Goal: Leave review/rating: Share an evaluation or opinion about a product, service, or content

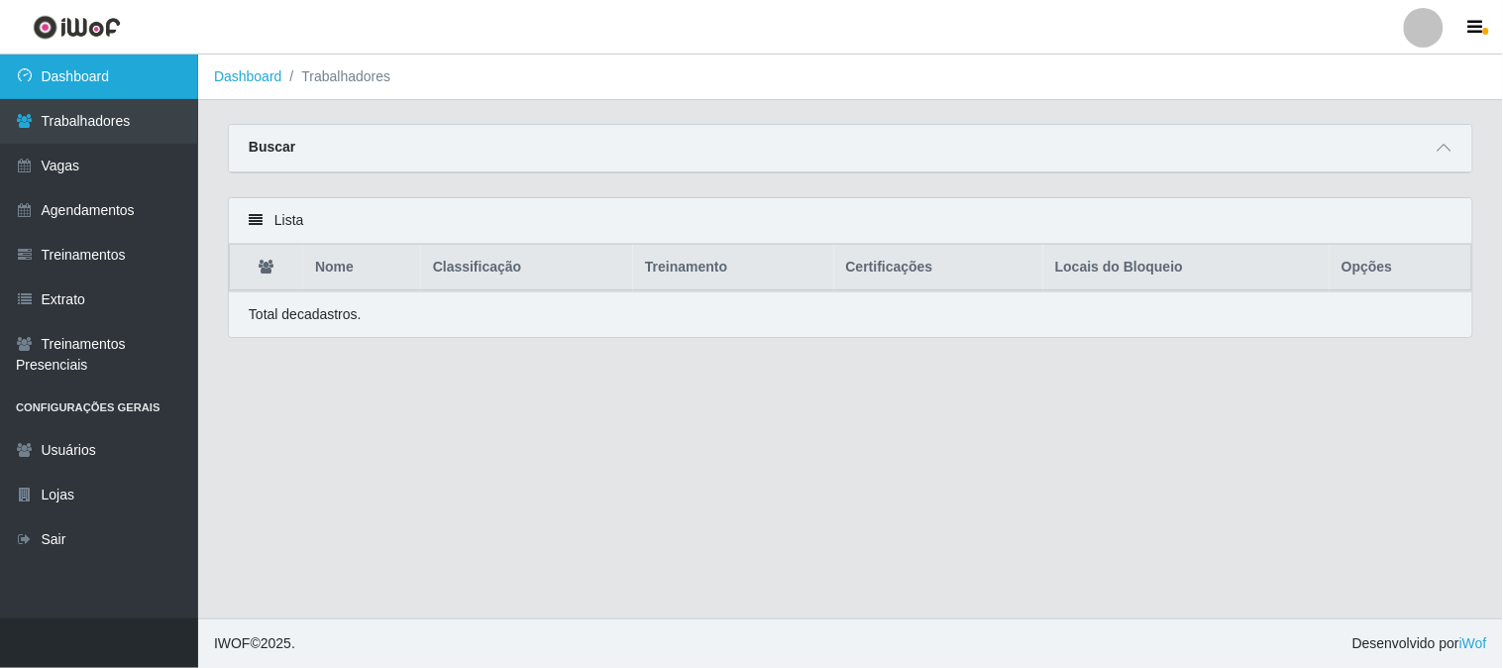
click at [87, 79] on link "Dashboard" at bounding box center [99, 77] width 198 height 45
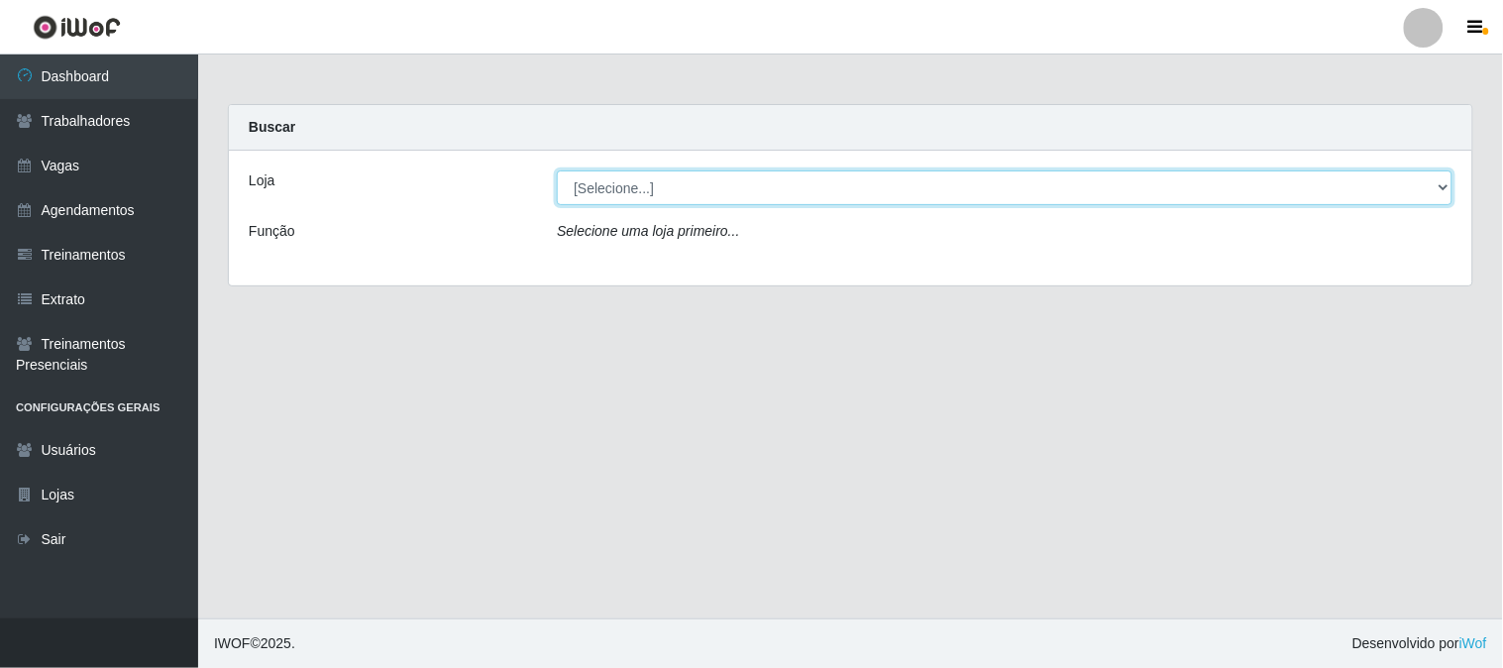
click at [798, 195] on select "[Selecione...] Sapore D'italia" at bounding box center [1005, 187] width 896 height 35
select select "266"
click at [557, 170] on select "[Selecione...] Sapore D'italia" at bounding box center [1005, 187] width 896 height 35
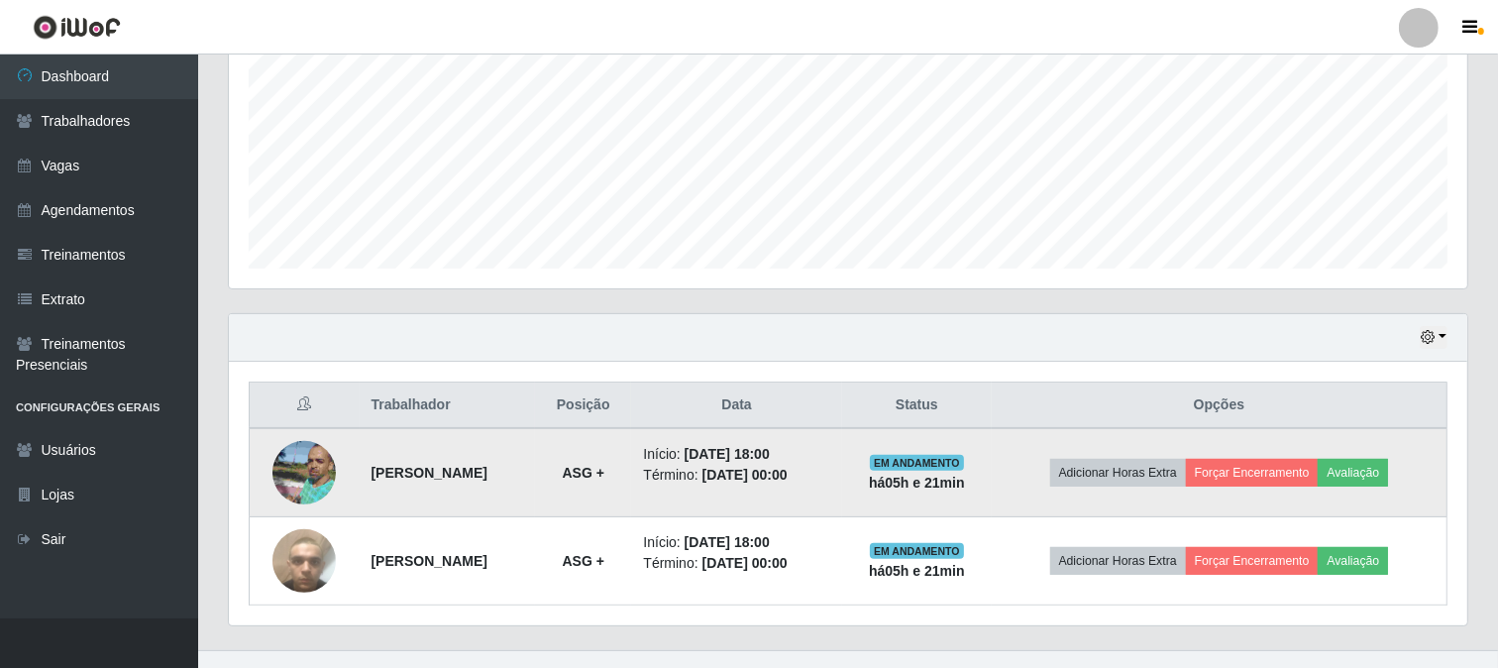
scroll to position [472, 0]
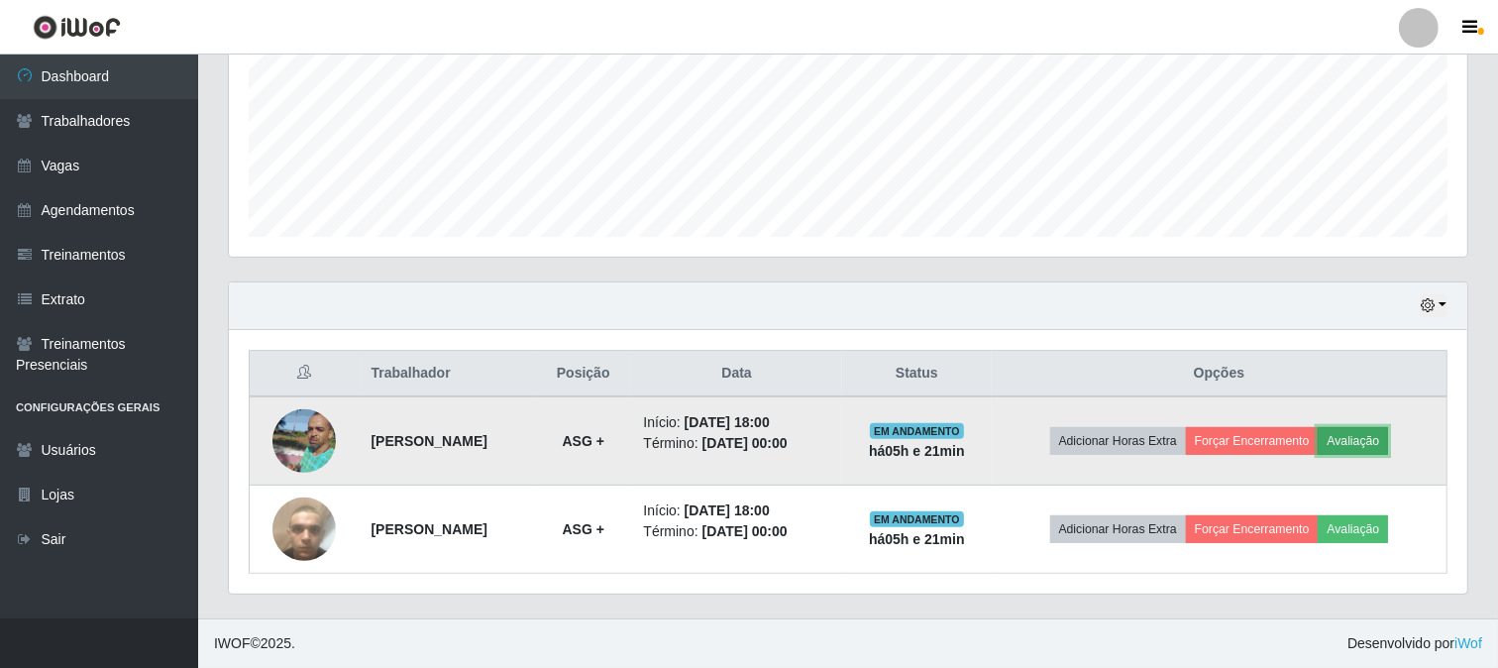
click at [1388, 444] on button "Avaliação" at bounding box center [1353, 441] width 70 height 28
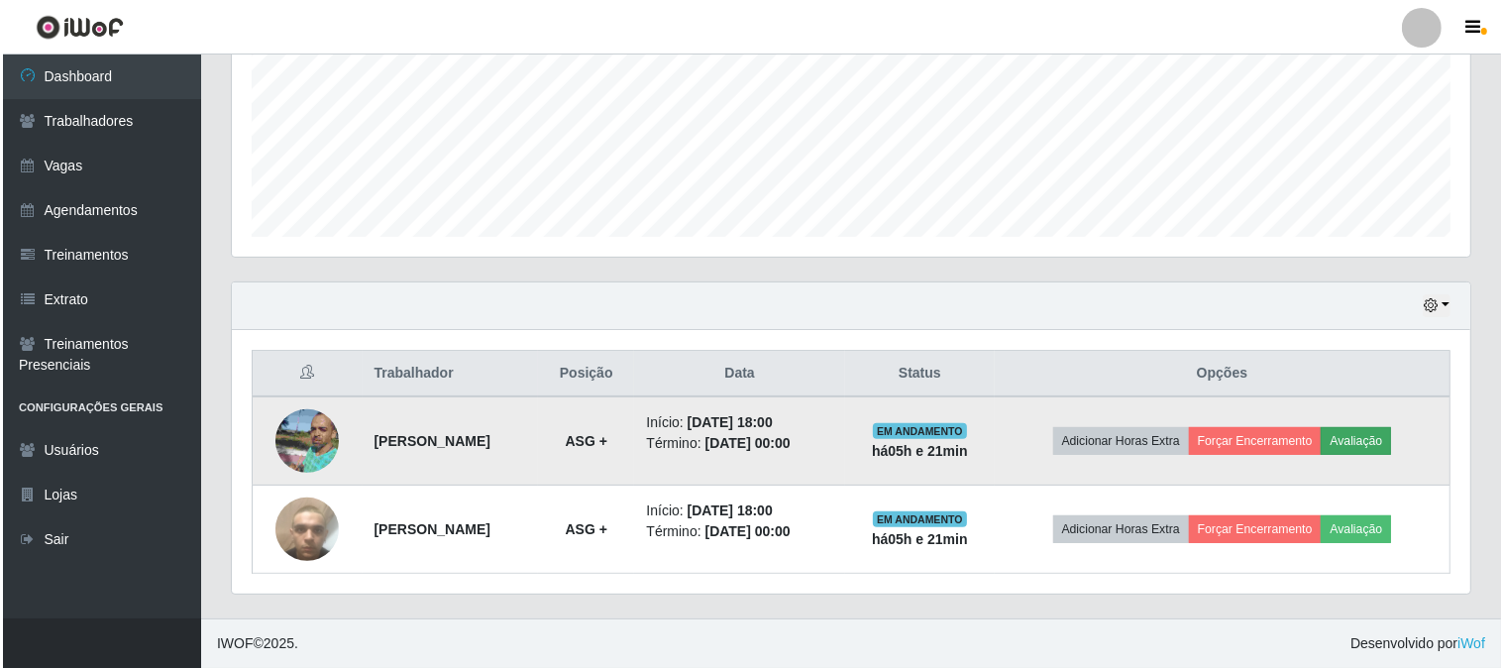
scroll to position [410, 1226]
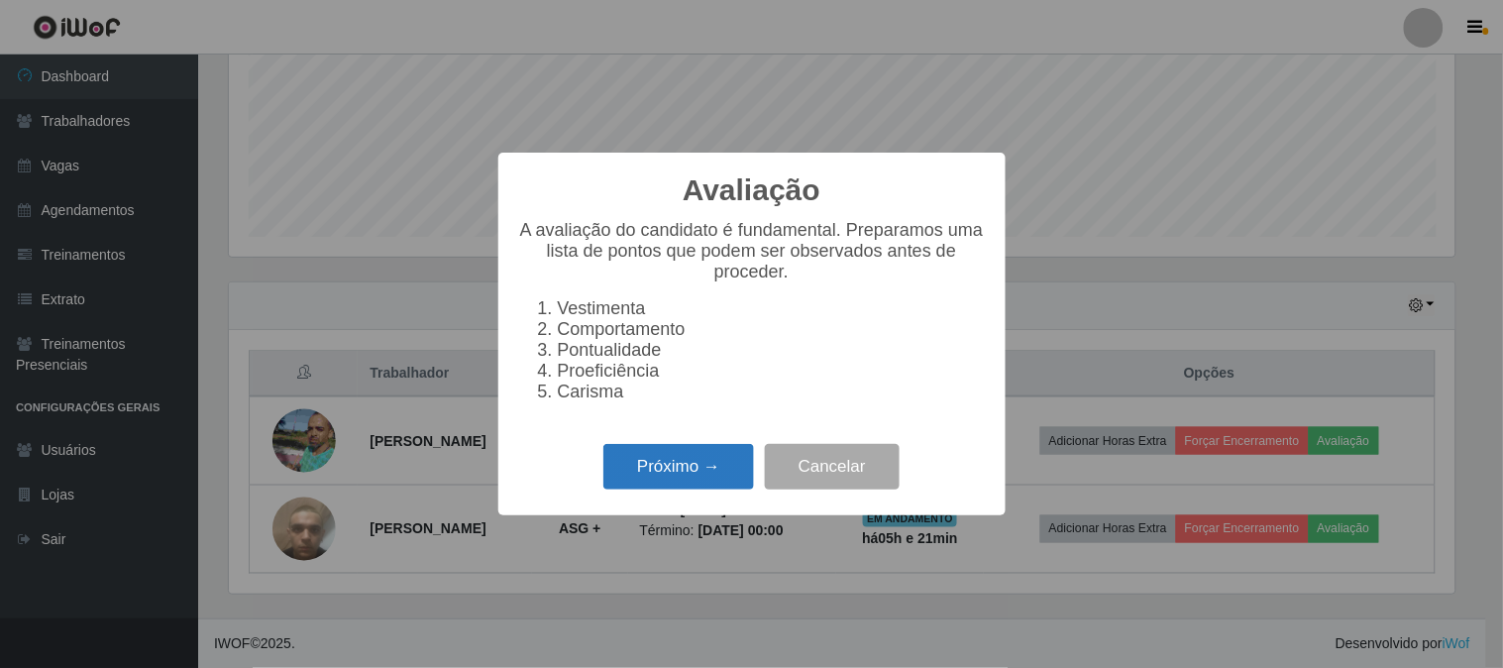
click at [654, 467] on button "Próximo →" at bounding box center [678, 467] width 151 height 47
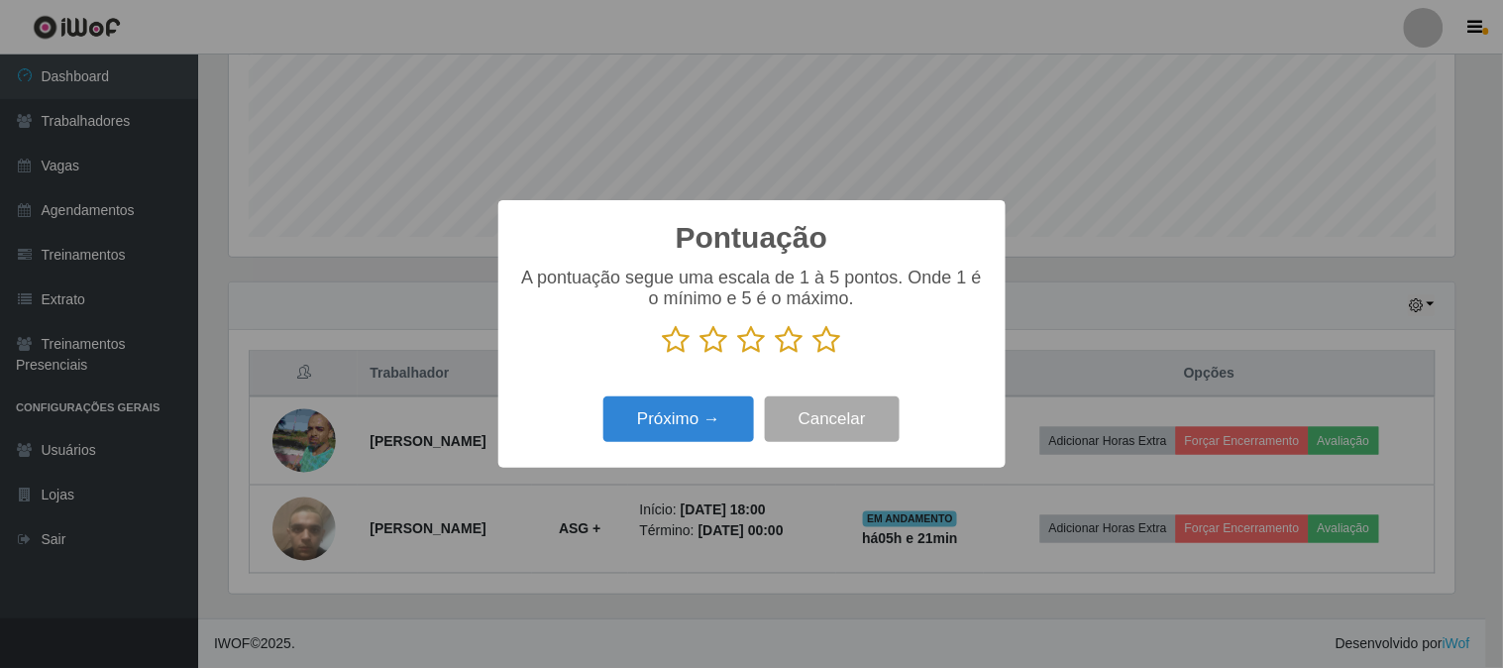
scroll to position [990527, 989711]
click at [829, 347] on icon at bounding box center [828, 340] width 28 height 30
click at [814, 355] on input "radio" at bounding box center [814, 355] width 0 height 0
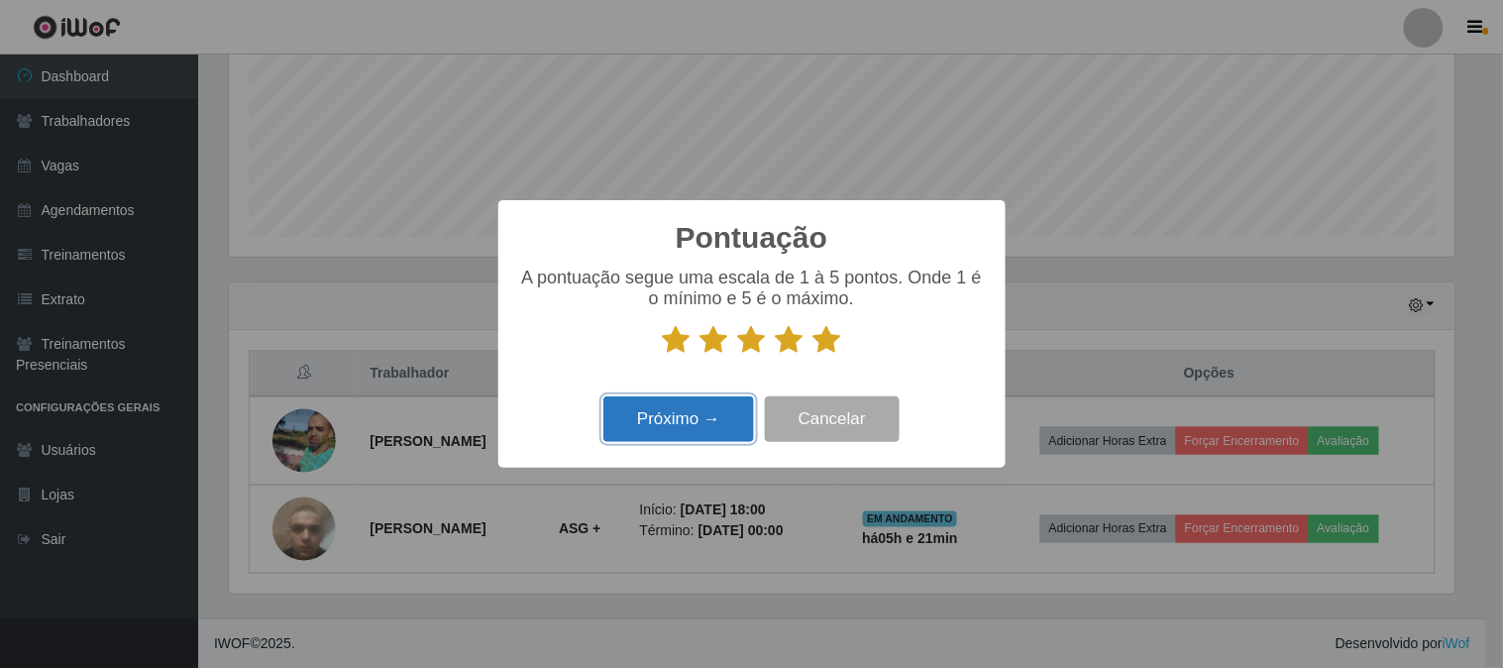
click at [676, 421] on button "Próximo →" at bounding box center [678, 419] width 151 height 47
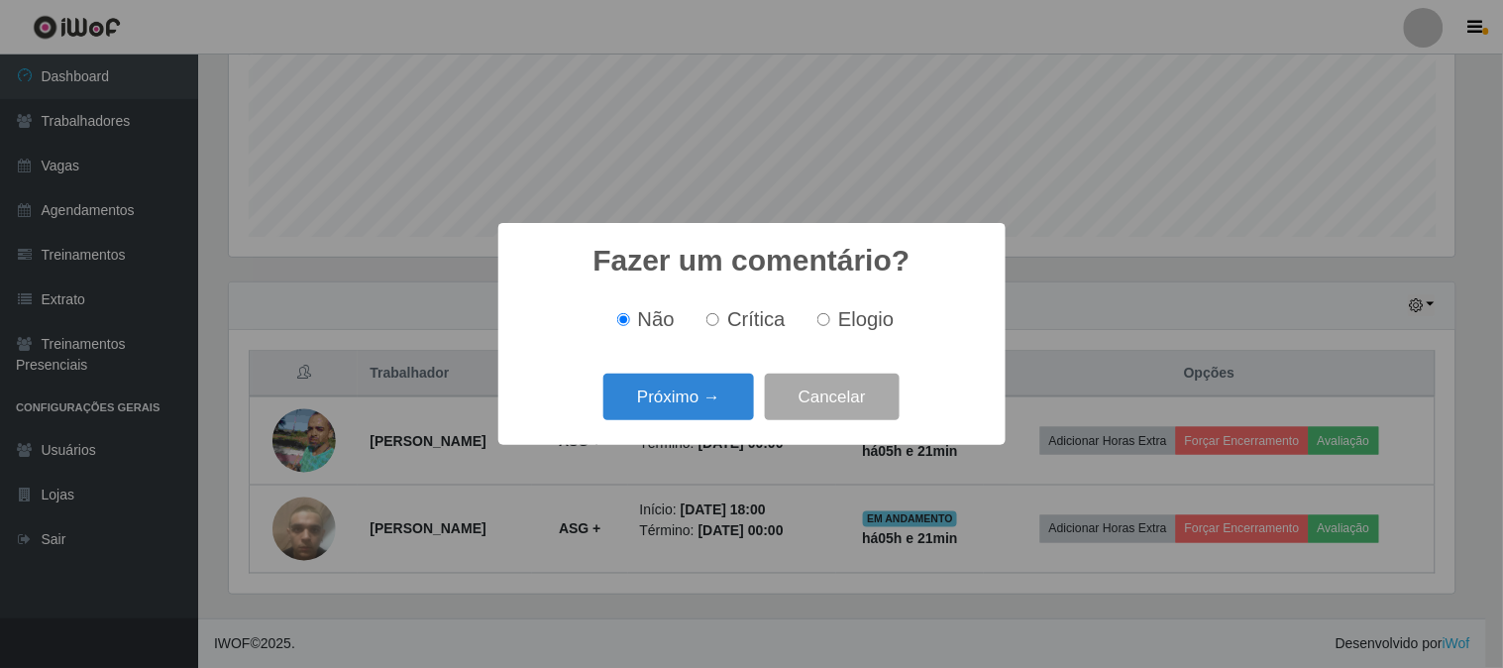
click at [818, 324] on input "Elogio" at bounding box center [824, 319] width 13 height 13
radio input "true"
click at [690, 390] on button "Próximo →" at bounding box center [678, 397] width 151 height 47
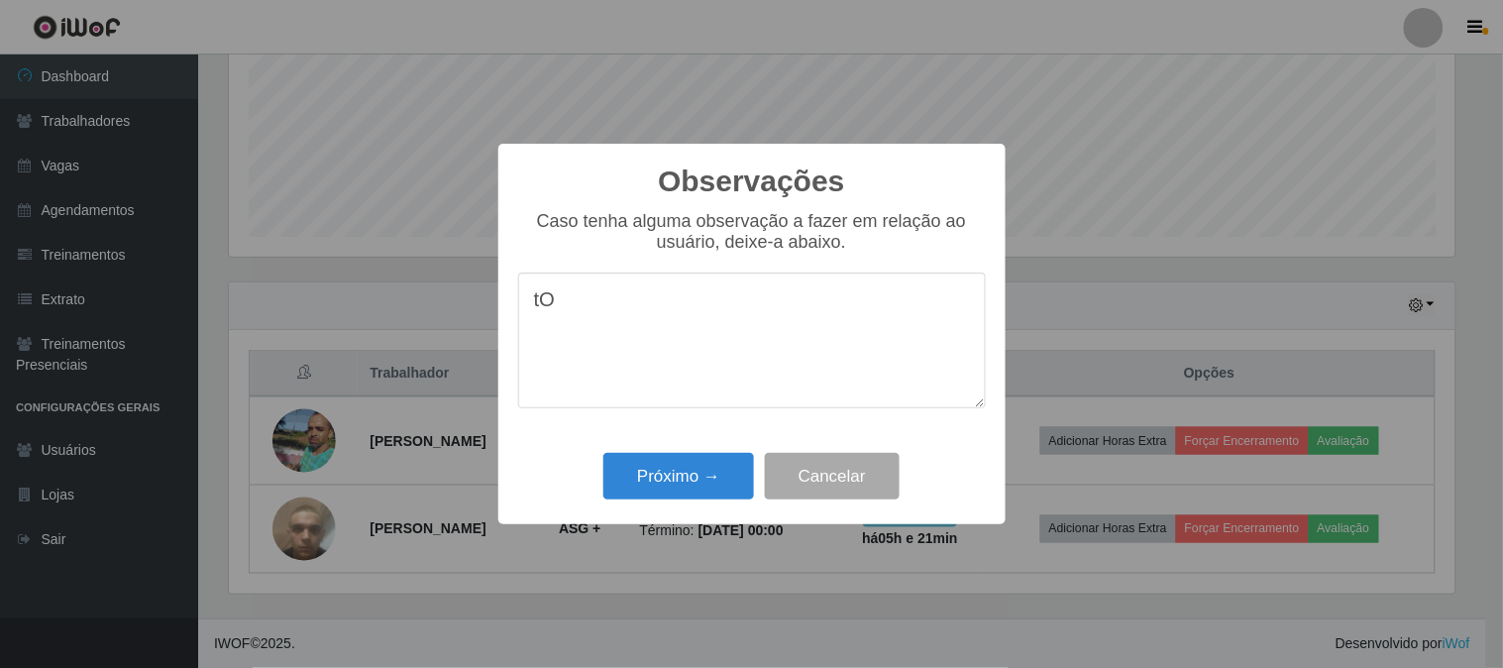
type textarea "t"
drag, startPoint x: 904, startPoint y: 312, endPoint x: 472, endPoint y: 317, distance: 432.1
click at [472, 317] on div "Observações × Caso tenha alguma observação a fazer em relação ao usuário, deixe…" at bounding box center [751, 334] width 1503 height 668
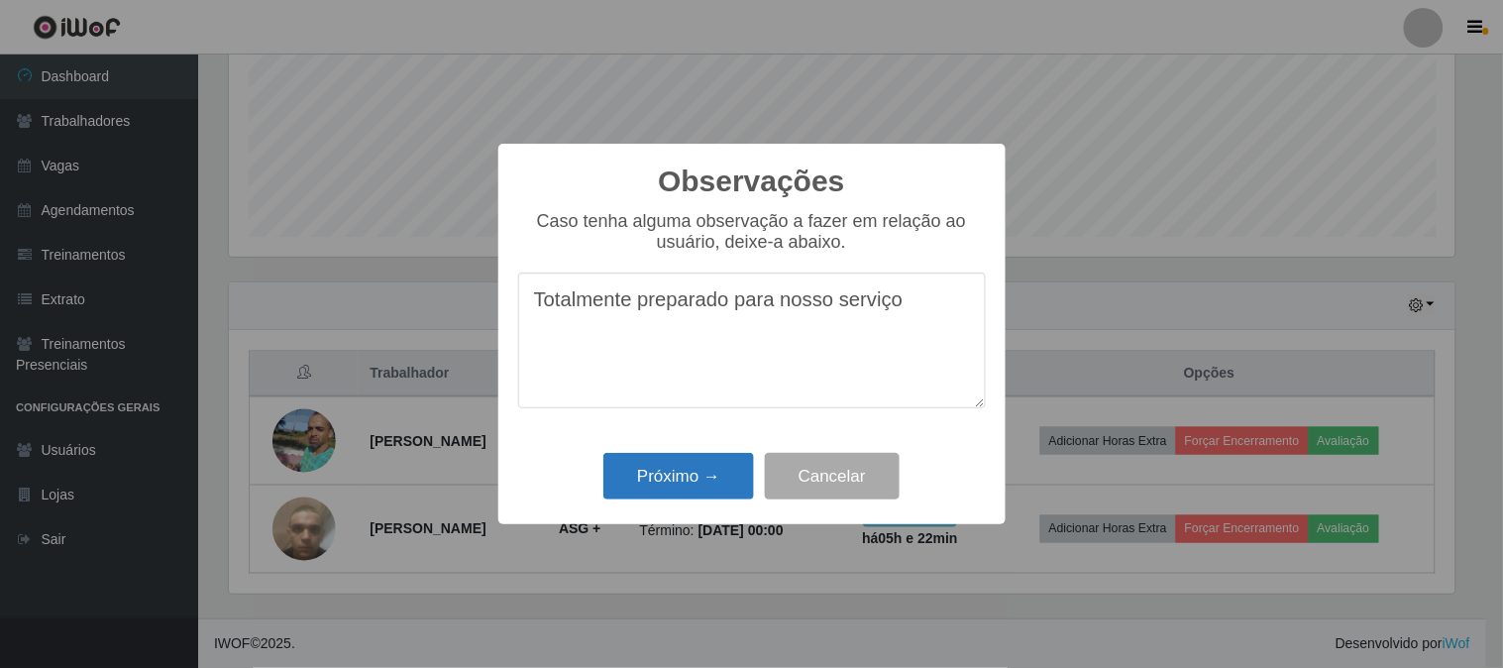
type textarea "Totalmente preparado para nosso serviço"
click at [689, 473] on button "Próximo →" at bounding box center [678, 476] width 151 height 47
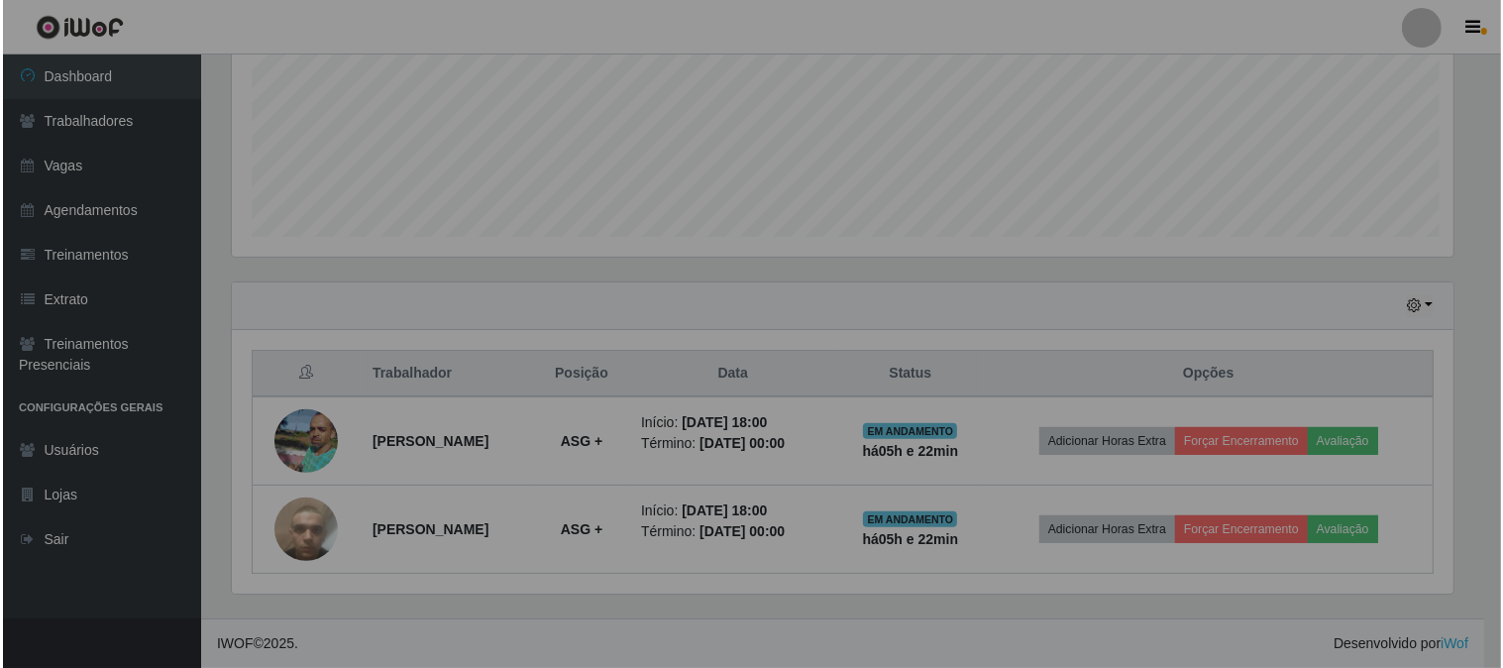
scroll to position [410, 1239]
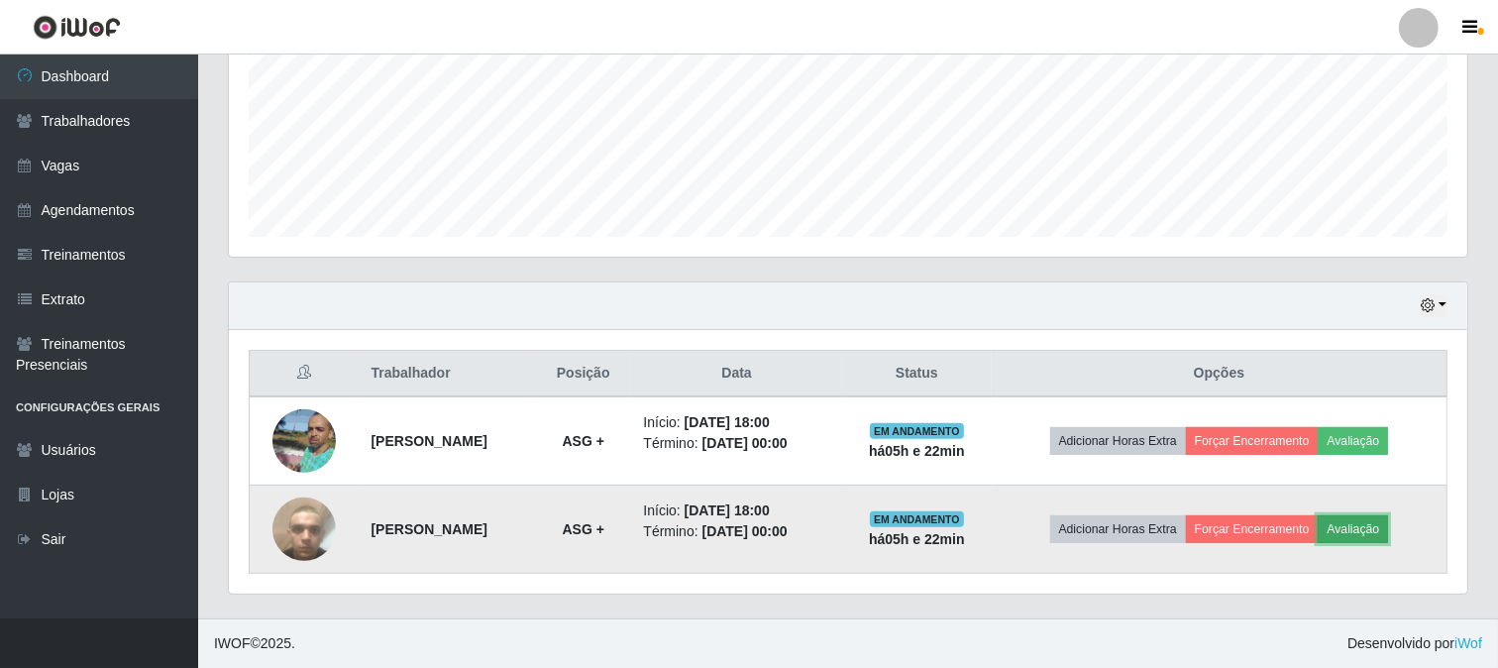
click at [1388, 538] on button "Avaliação" at bounding box center [1353, 529] width 70 height 28
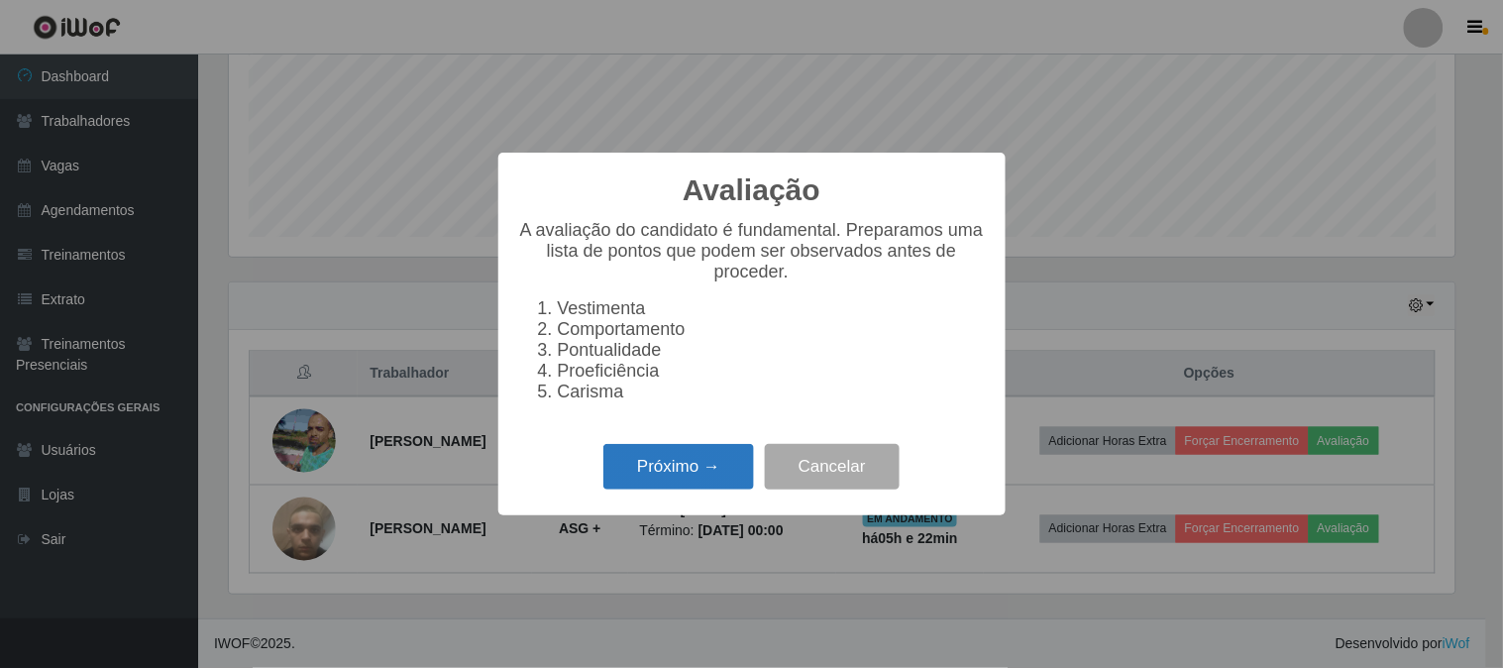
click at [721, 480] on button "Próximo →" at bounding box center [678, 467] width 151 height 47
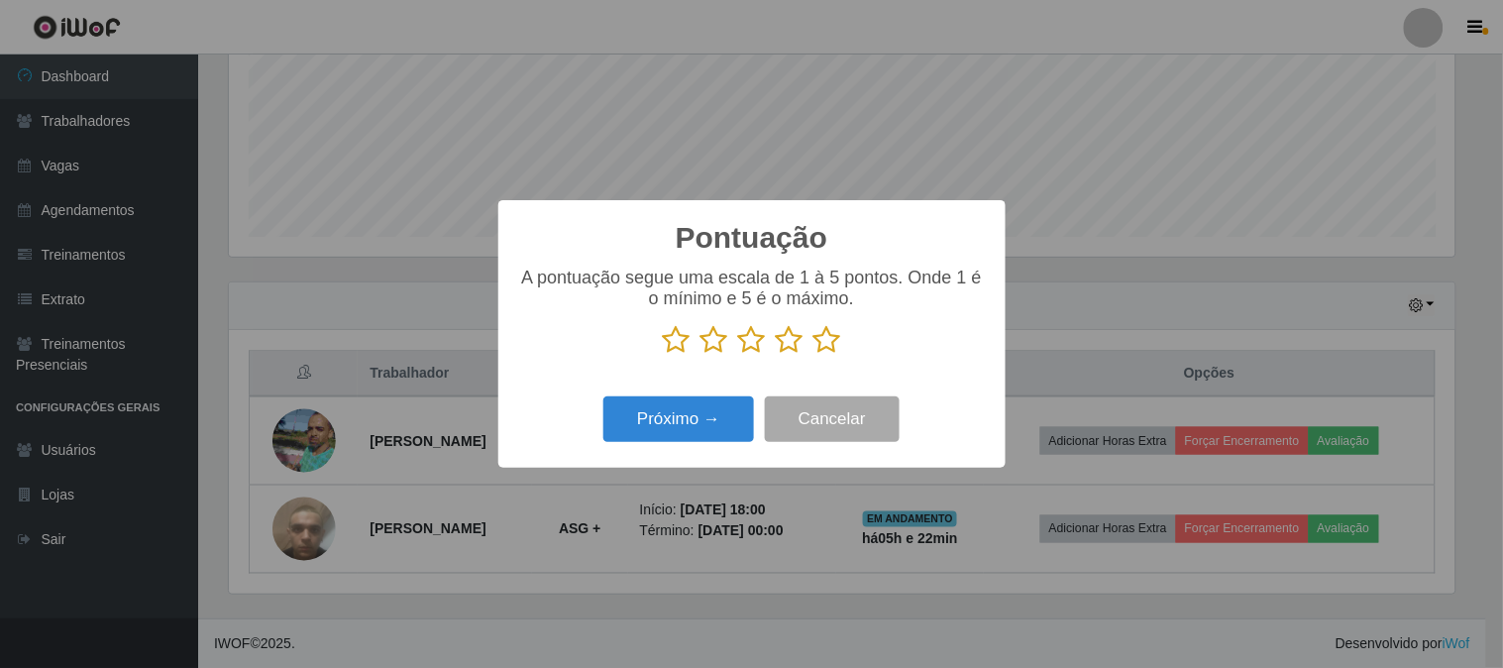
click at [834, 342] on icon at bounding box center [828, 340] width 28 height 30
click at [814, 355] on input "radio" at bounding box center [814, 355] width 0 height 0
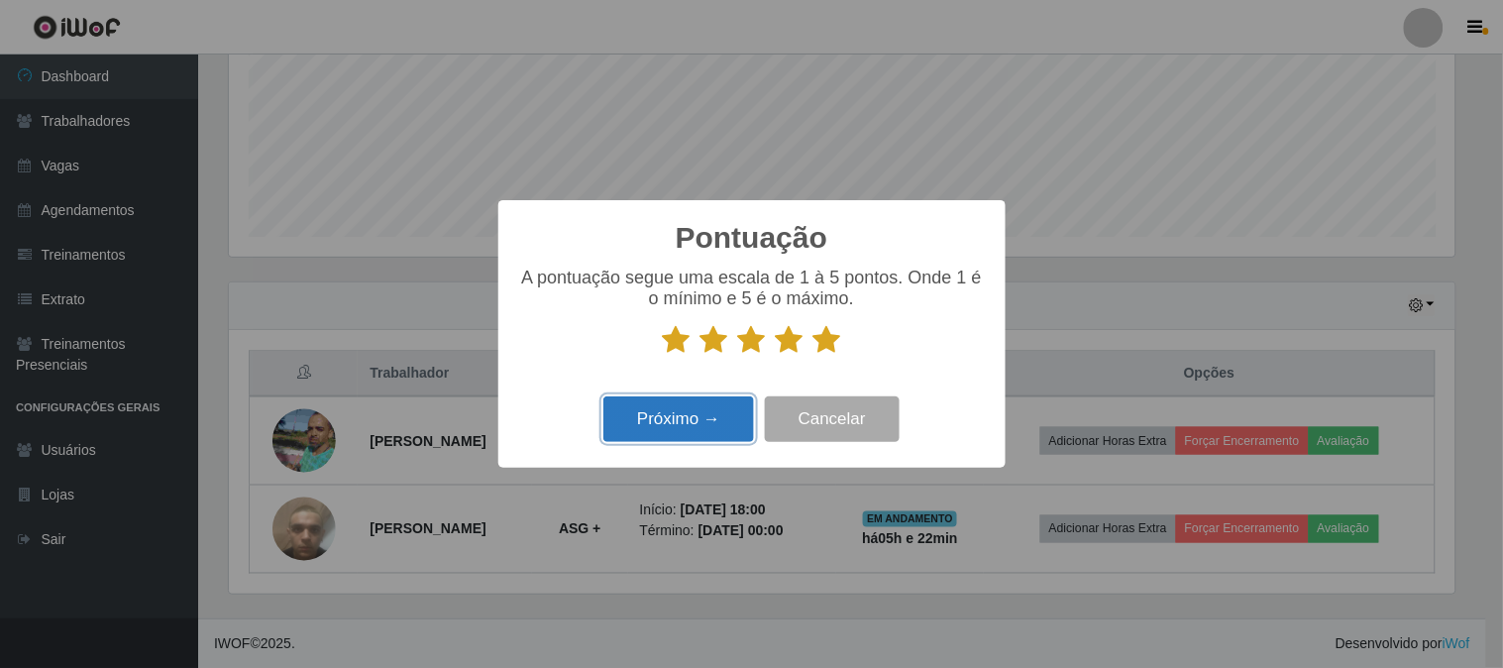
click at [711, 429] on button "Próximo →" at bounding box center [678, 419] width 151 height 47
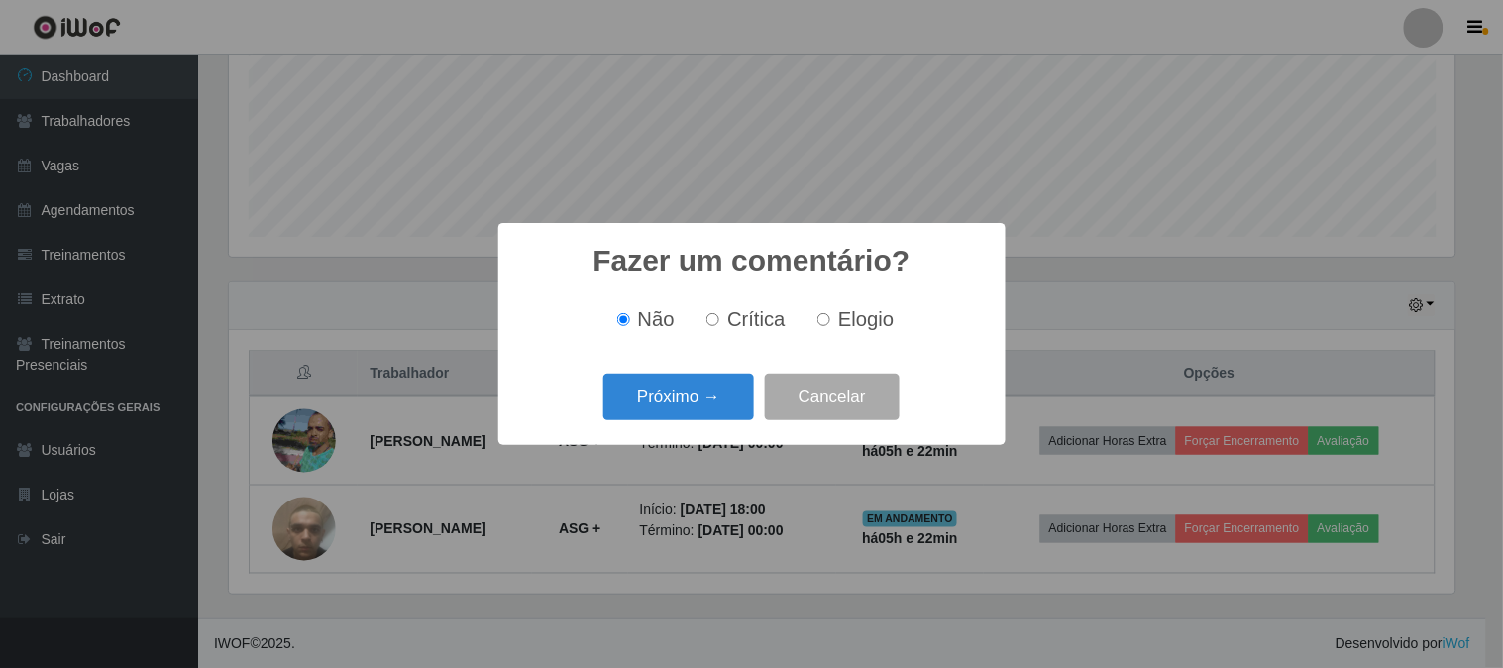
click at [849, 329] on span "Elogio" at bounding box center [865, 319] width 55 height 22
click at [830, 326] on input "Elogio" at bounding box center [824, 319] width 13 height 13
radio input "true"
click at [677, 393] on button "Próximo →" at bounding box center [678, 397] width 151 height 47
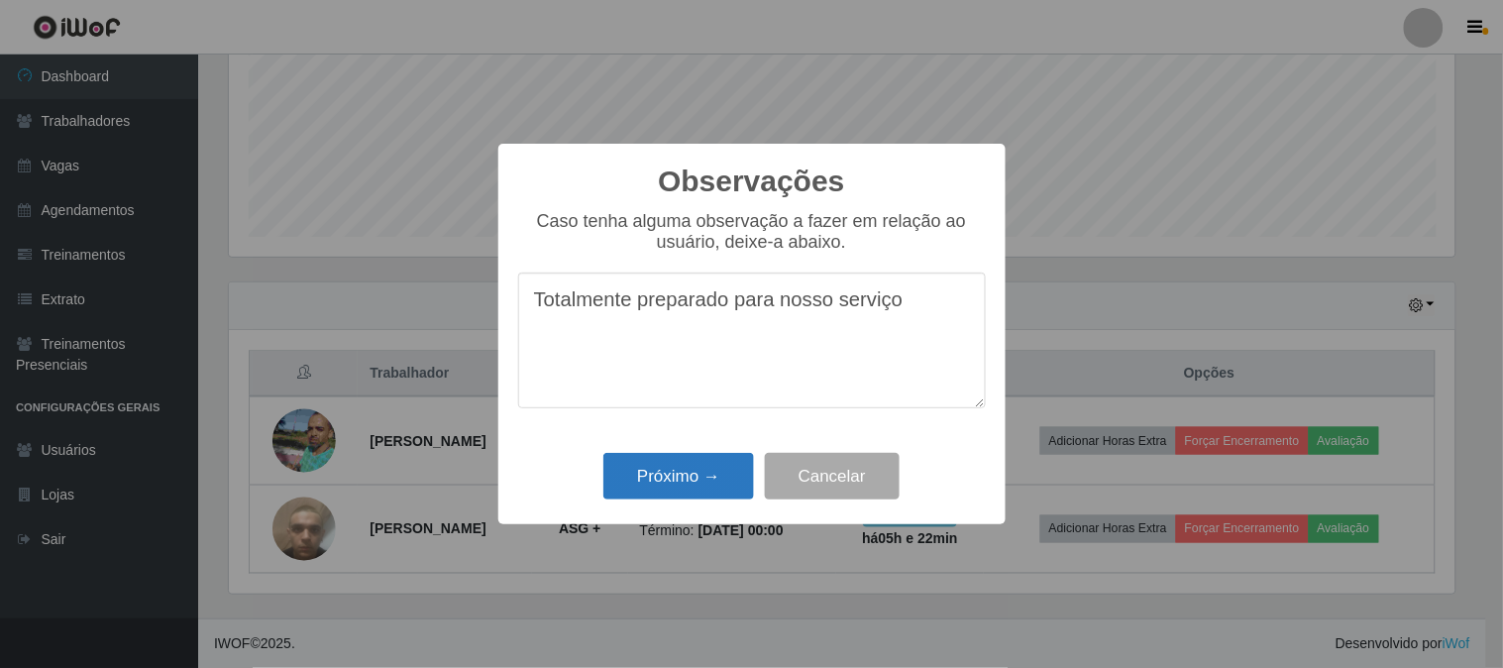
type textarea "Totalmente preparado para nosso serviço"
click at [688, 487] on button "Próximo →" at bounding box center [678, 476] width 151 height 47
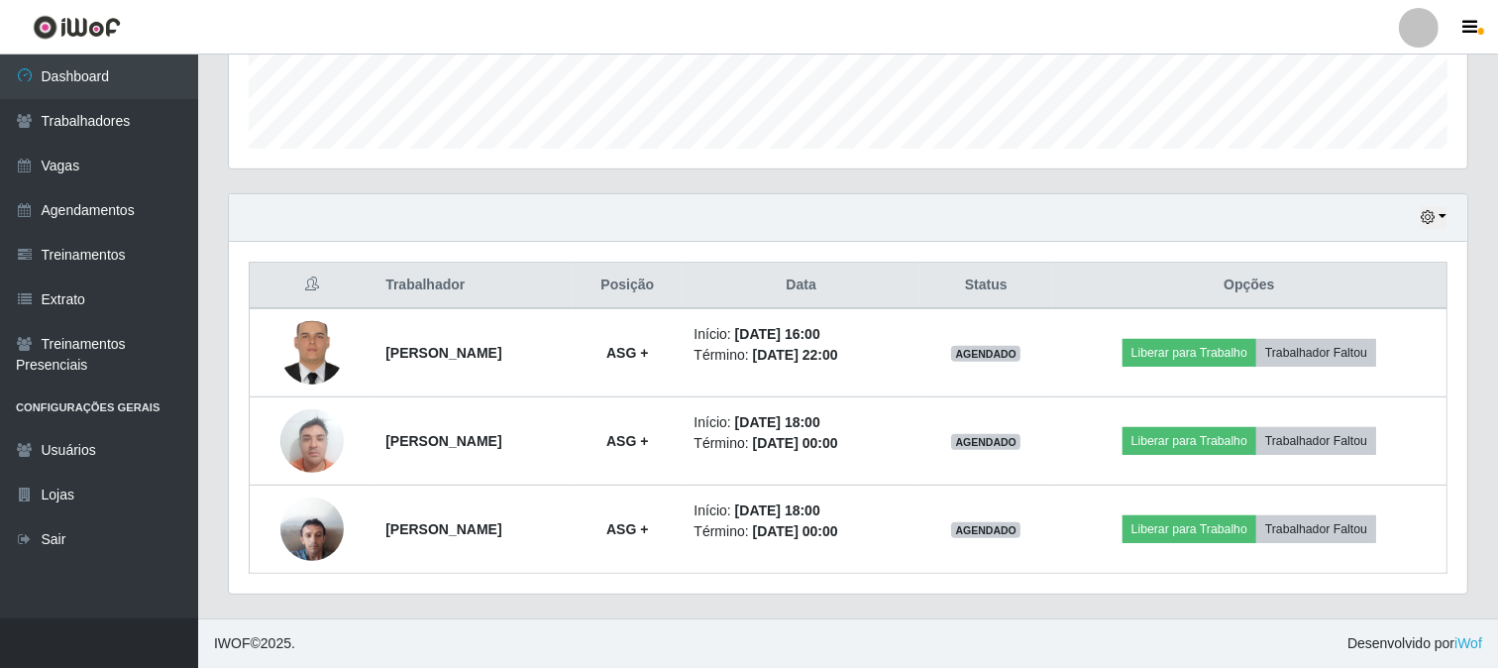
scroll to position [10, 0]
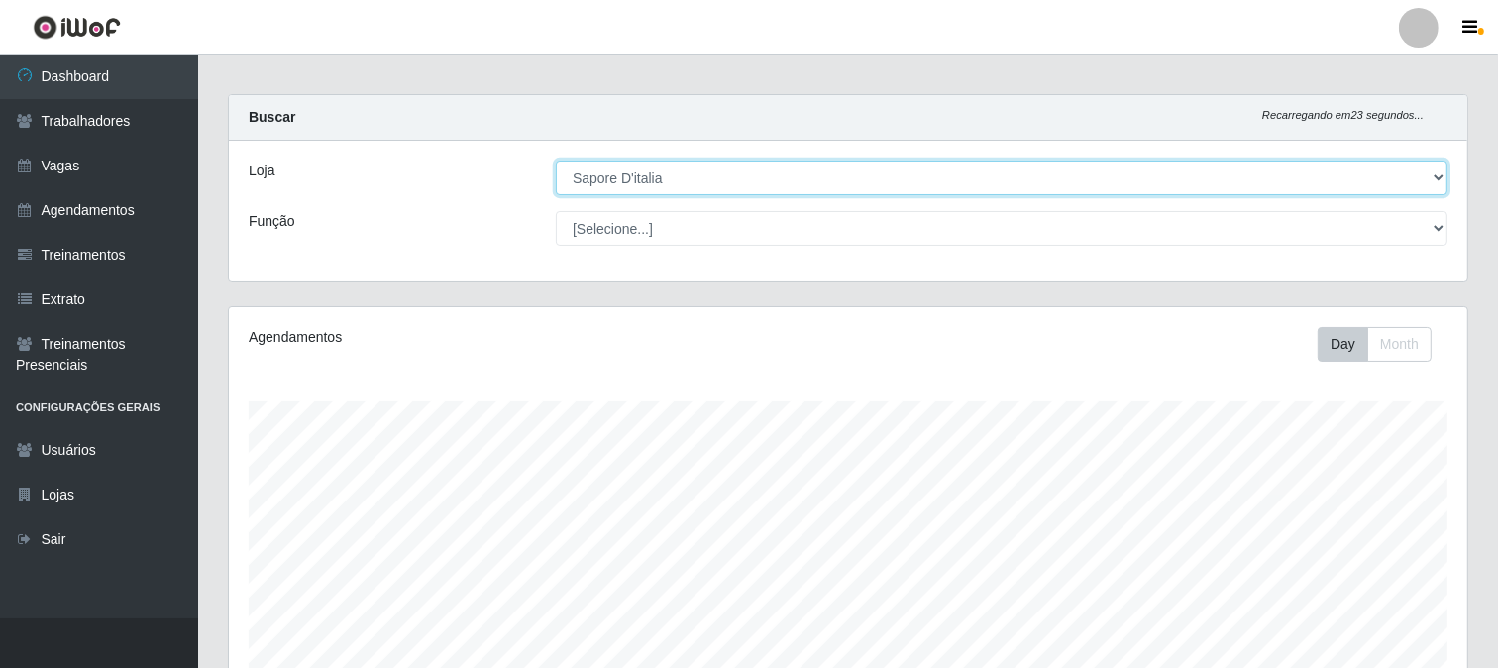
click at [627, 175] on select "[Selecione...] Sapore D'italia" at bounding box center [1002, 178] width 892 height 35
click at [628, 175] on select "[Selecione...] Sapore D'italia" at bounding box center [1002, 178] width 892 height 35
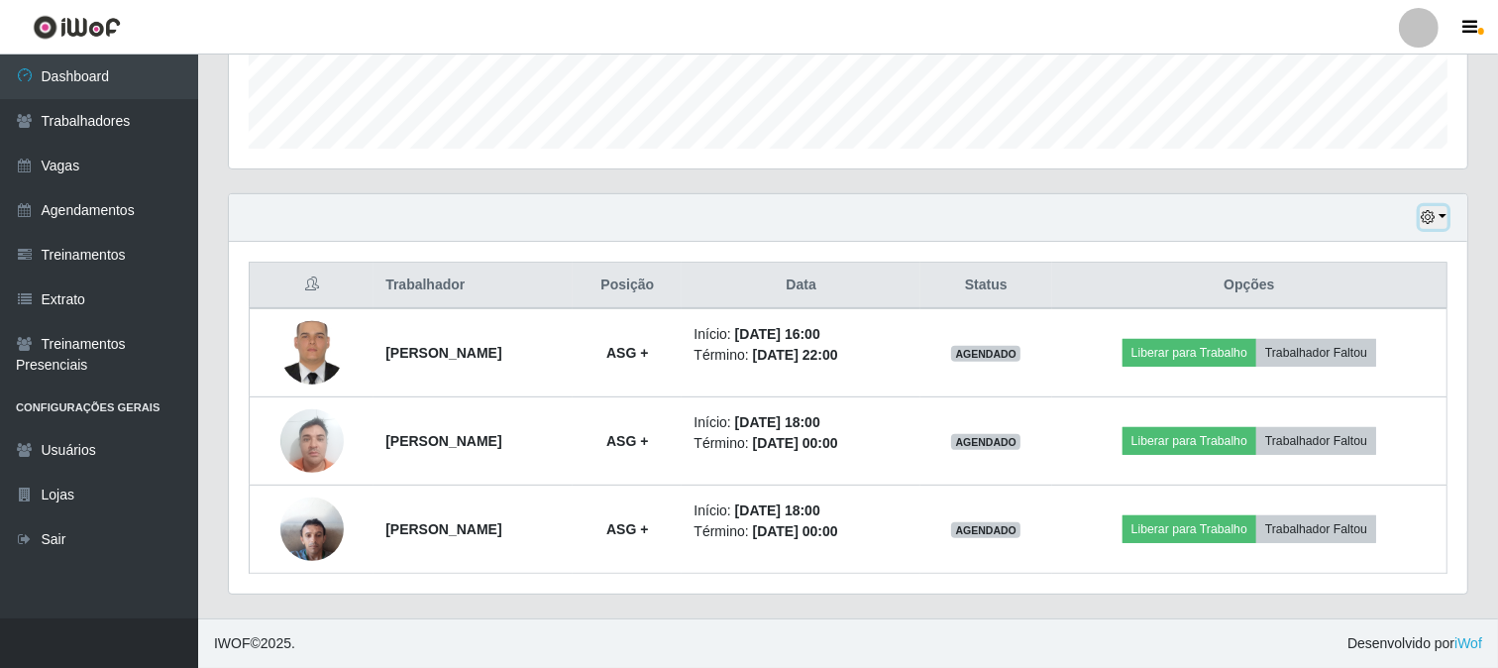
click at [1434, 212] on icon "button" at bounding box center [1428, 217] width 14 height 14
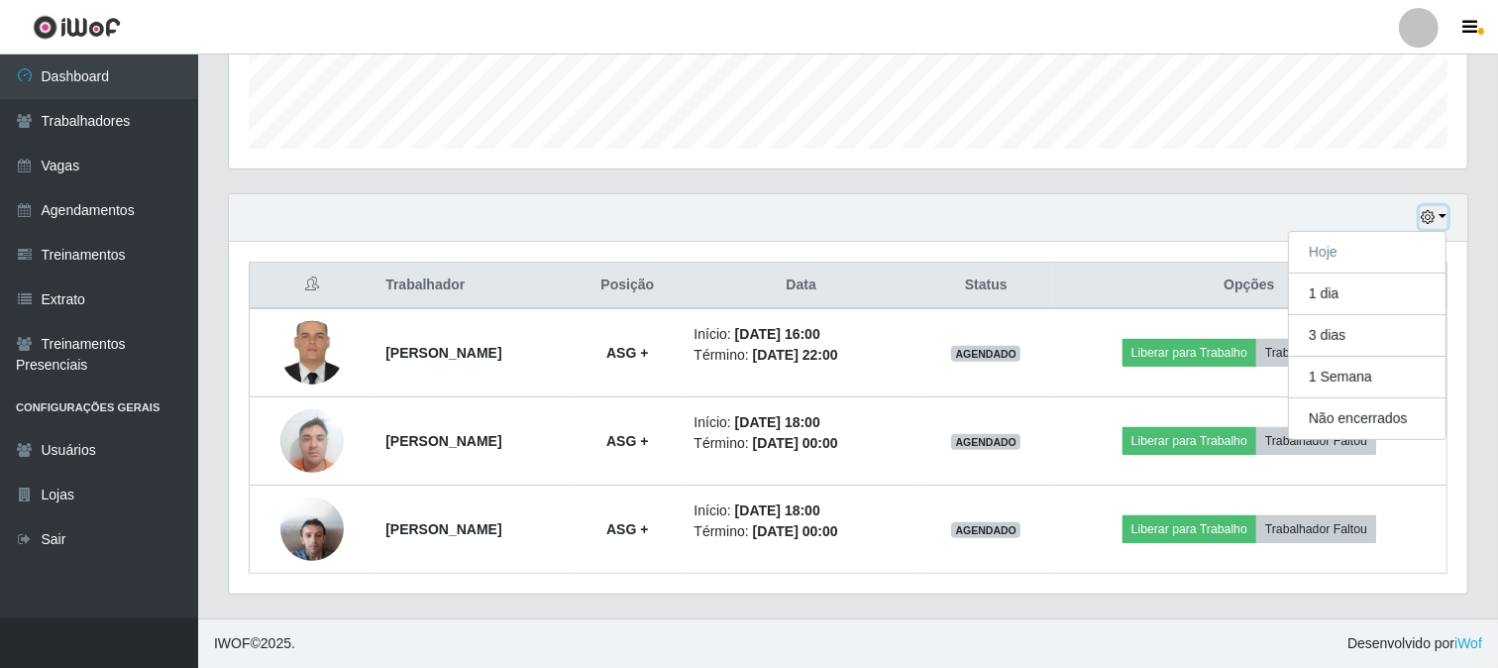
click at [1433, 218] on icon "button" at bounding box center [1428, 217] width 14 height 14
